Goal: Find specific page/section: Find specific page/section

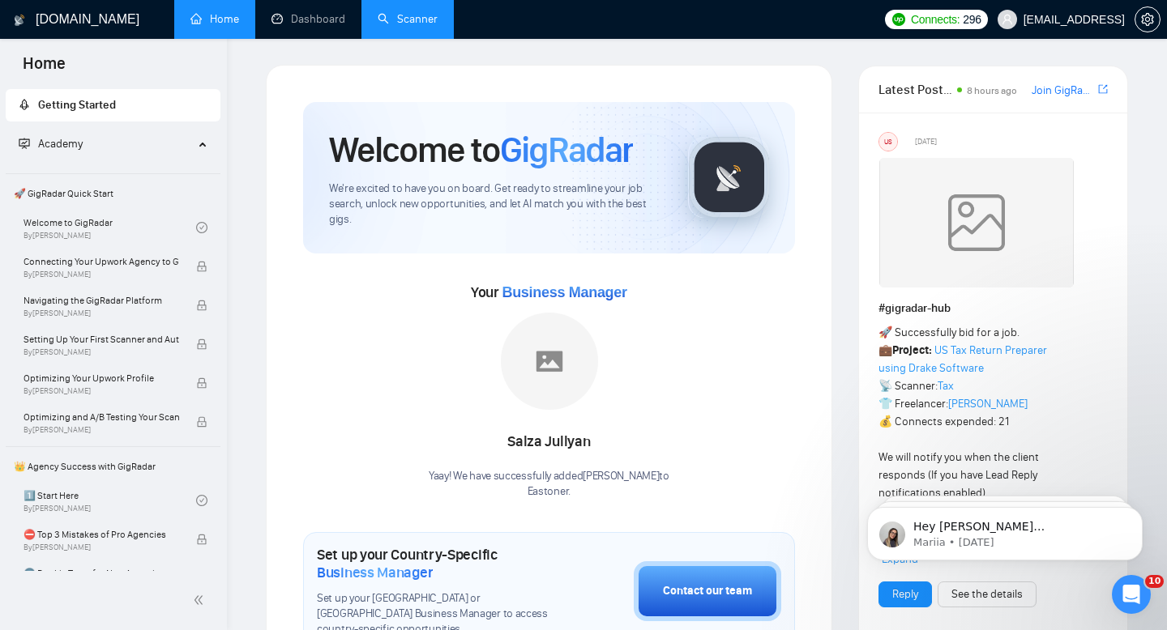
click at [388, 24] on link "Scanner" at bounding box center [408, 19] width 60 height 14
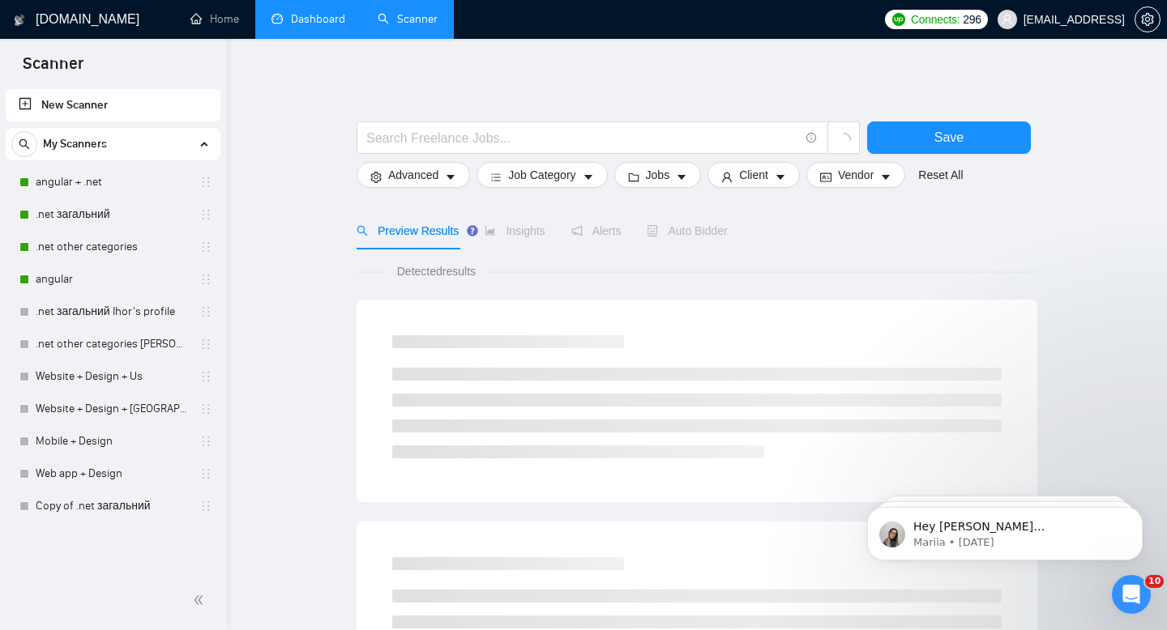
click at [293, 16] on link "Dashboard" at bounding box center [308, 19] width 74 height 14
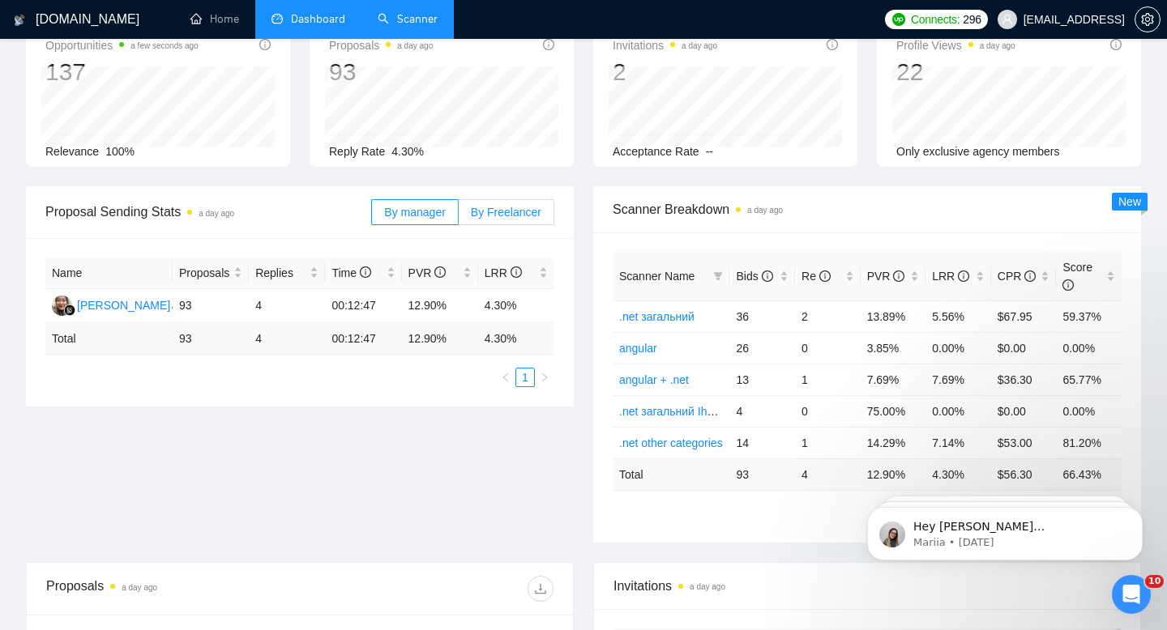
scroll to position [98, 0]
click at [520, 218] on span "By Freelancer" at bounding box center [506, 213] width 70 height 13
click at [459, 217] on input "By Freelancer" at bounding box center [459, 217] width 0 height 0
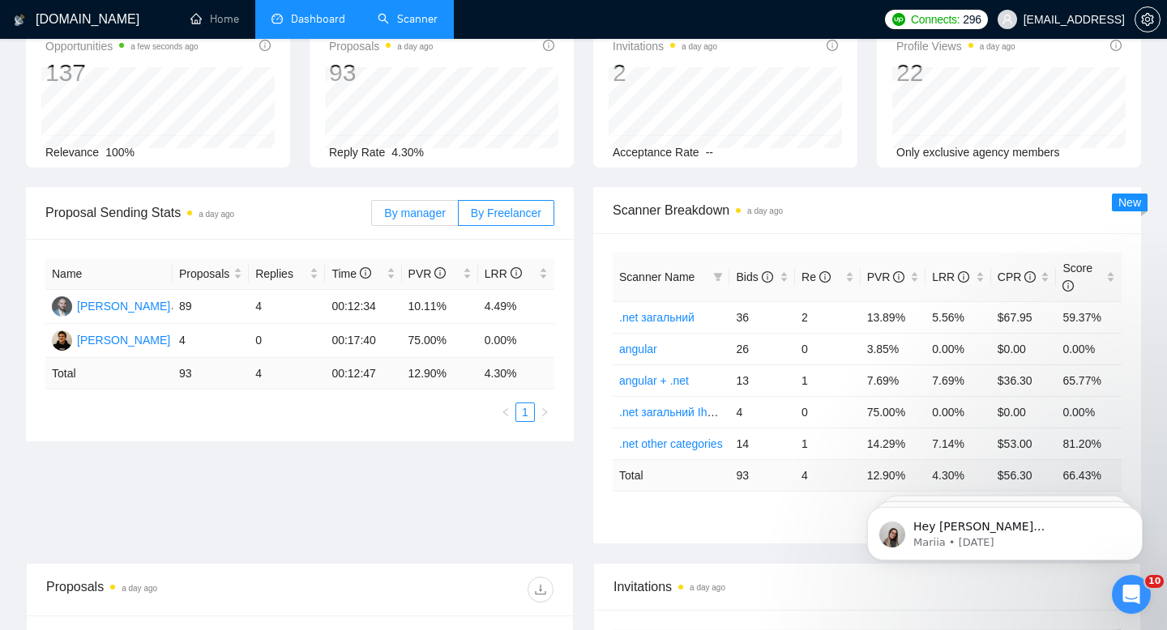
click at [438, 209] on span "By manager" at bounding box center [414, 213] width 61 height 13
click at [372, 217] on input "By manager" at bounding box center [372, 217] width 0 height 0
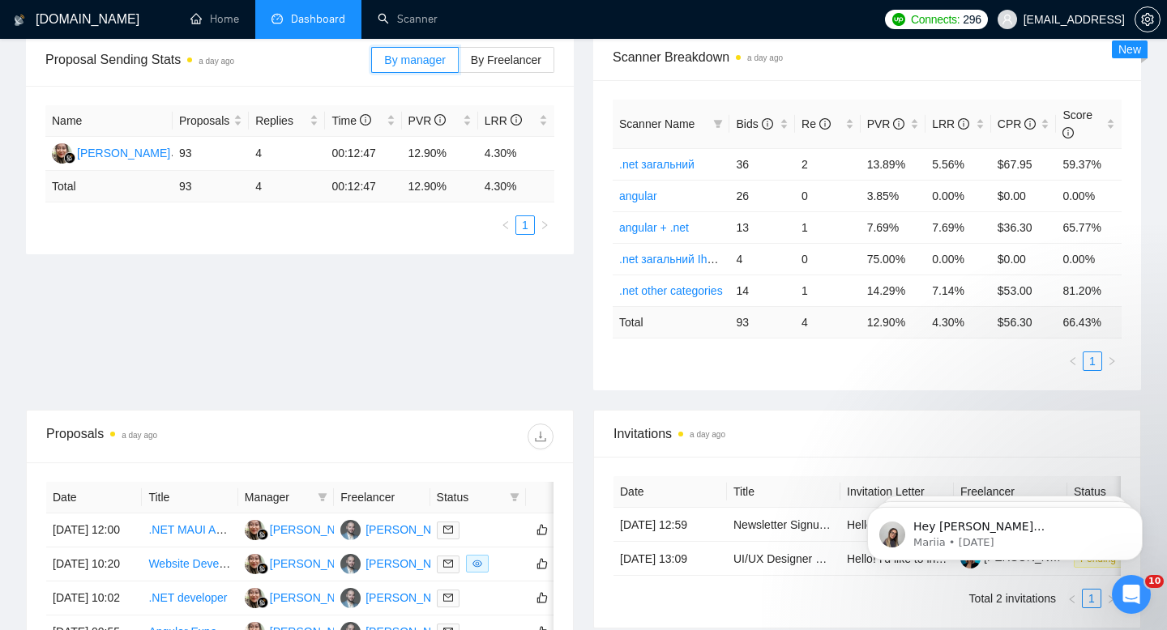
scroll to position [317, 0]
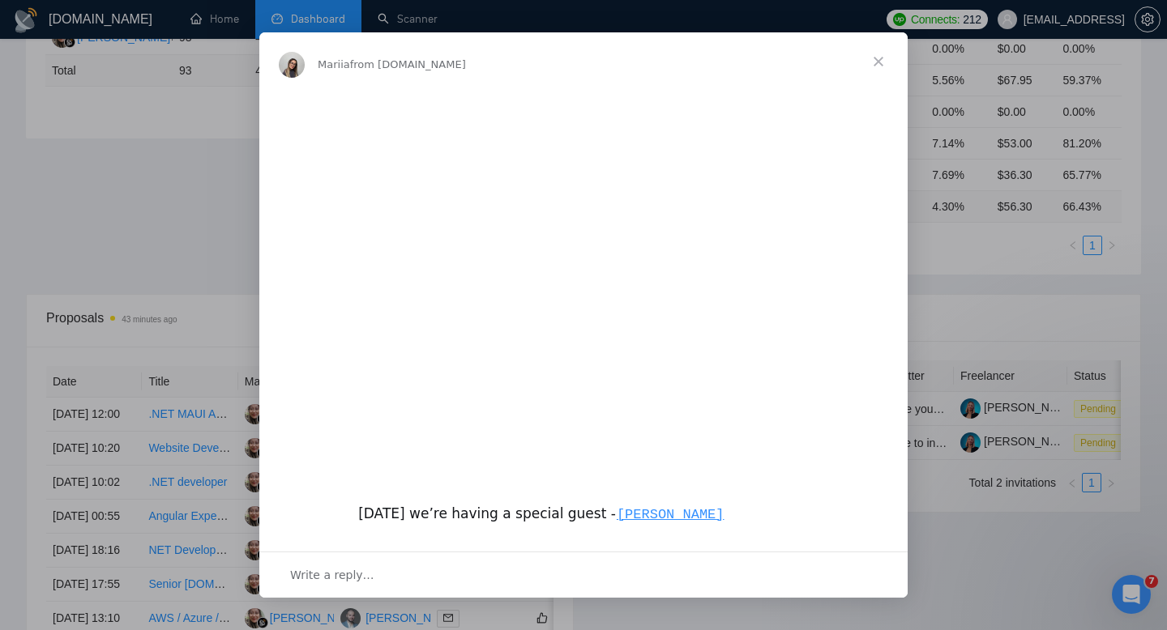
scroll to position [410, 0]
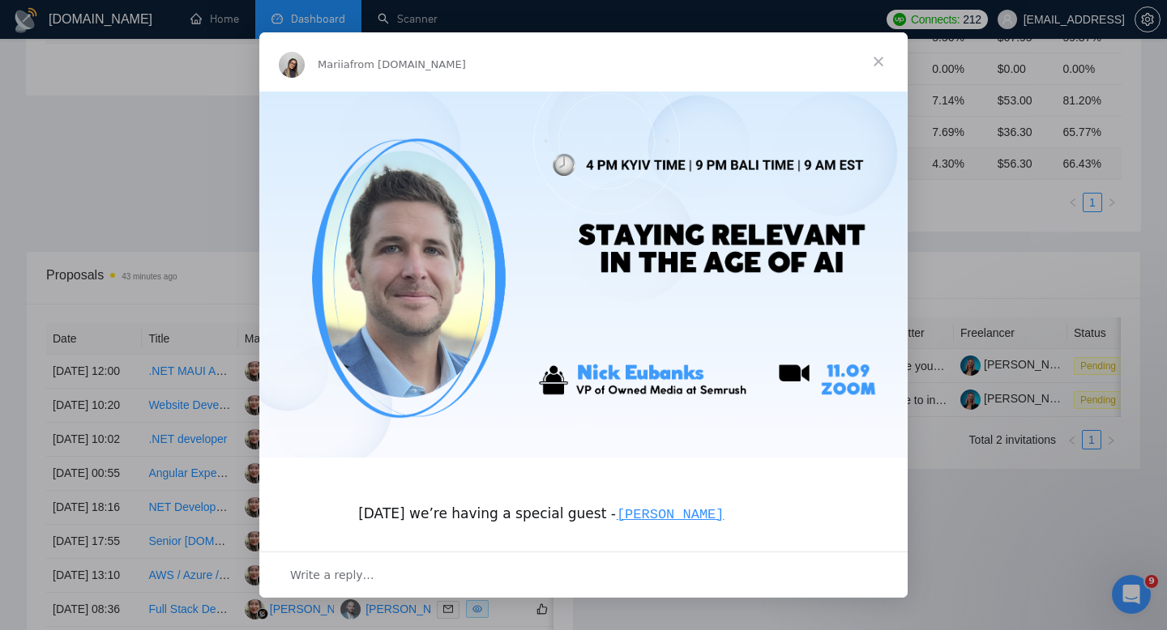
click at [888, 58] on span "Close" at bounding box center [878, 61] width 58 height 58
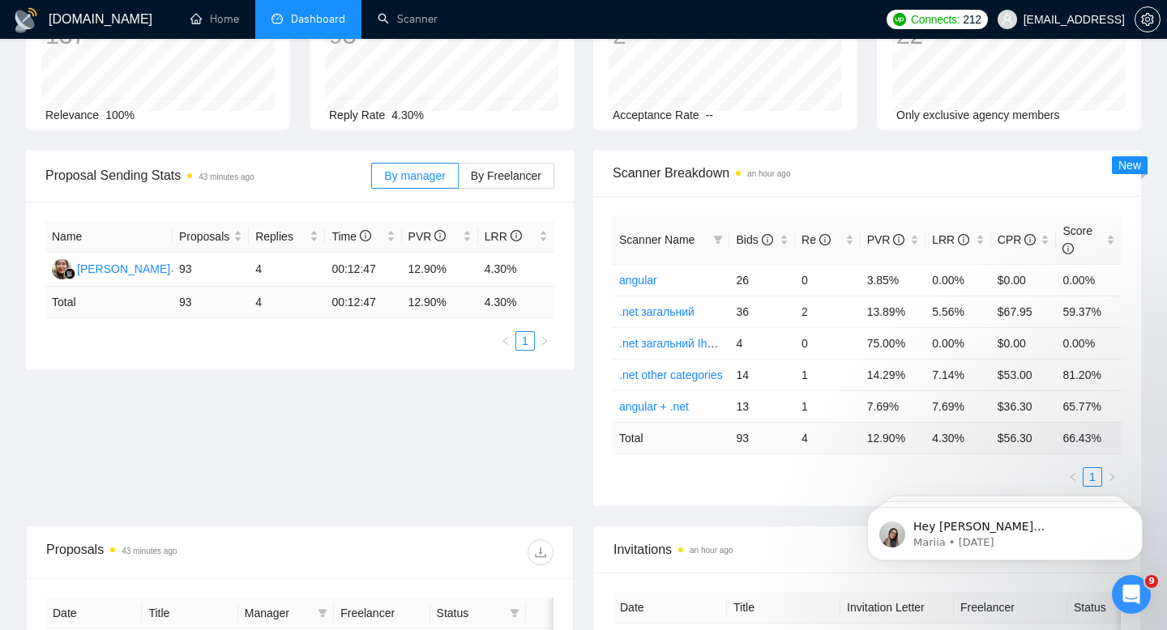
scroll to position [0, 0]
